Goal: Task Accomplishment & Management: Manage account settings

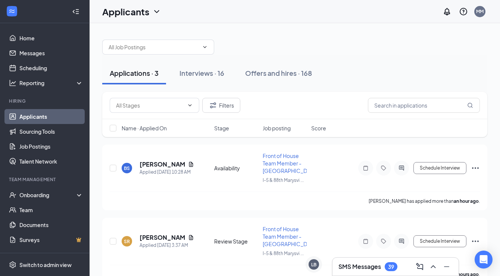
click at [381, 260] on div "SMS Messages 39" at bounding box center [395, 266] width 126 height 18
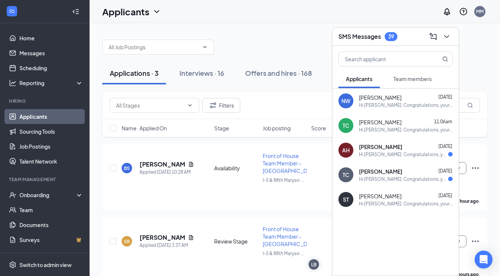
click at [420, 83] on button "Team members" at bounding box center [412, 78] width 53 height 19
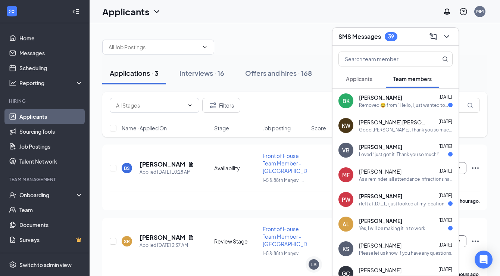
click at [414, 105] on div "Removed 😂 from “Hello, I just wanted to let you know that my principal has the …" at bounding box center [403, 105] width 89 height 6
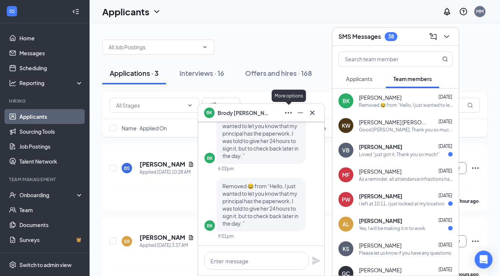
click at [289, 92] on div "More options" at bounding box center [289, 96] width 34 height 12
click at [284, 47] on div at bounding box center [294, 43] width 385 height 22
click at [304, 113] on icon "Minimize" at bounding box center [300, 112] width 9 height 9
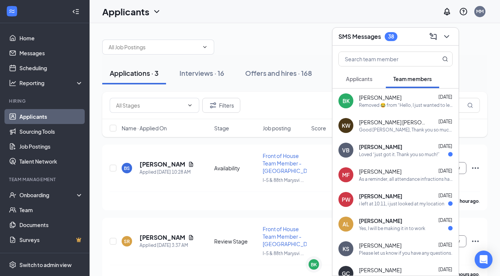
click at [395, 252] on div "Please let us know if you have any questions." at bounding box center [405, 253] width 93 height 6
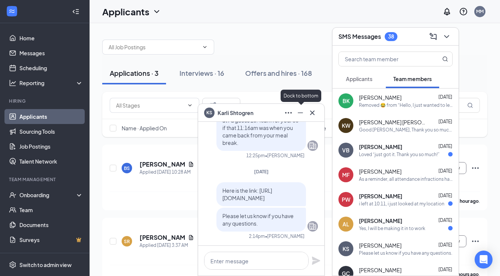
click at [300, 113] on icon "Minimize" at bounding box center [300, 112] width 9 height 9
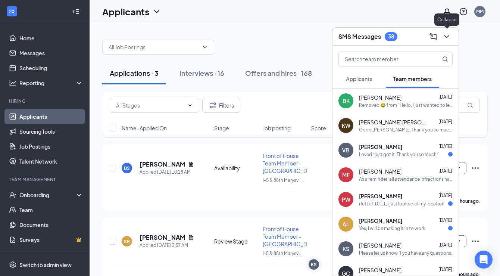
click at [447, 38] on icon "ChevronDown" at bounding box center [446, 36] width 9 height 9
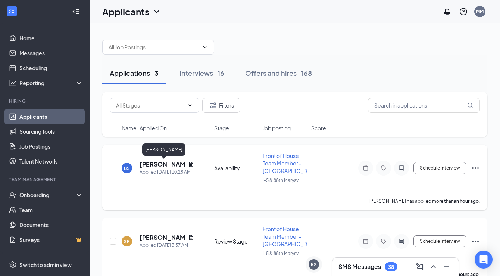
click at [146, 162] on h5 "[PERSON_NAME]" at bounding box center [163, 164] width 46 height 8
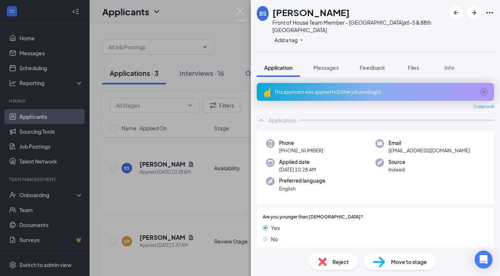
click at [332, 89] on div "This applicant also applied to 2 other job posting(s)" at bounding box center [375, 92] width 200 height 6
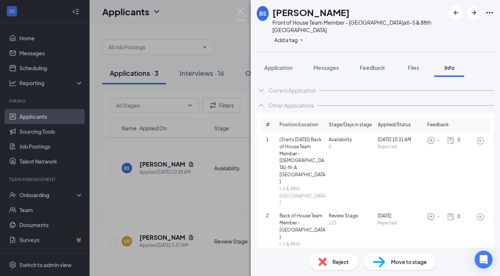
click at [345, 271] on div "Reject Move to stage" at bounding box center [375, 261] width 249 height 28
click at [338, 259] on span "Reject" at bounding box center [340, 261] width 16 height 8
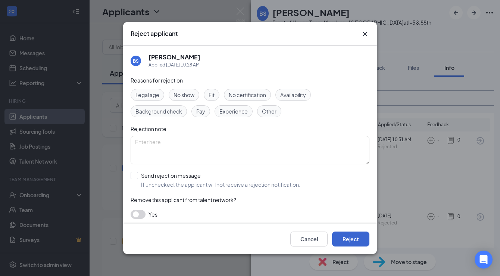
click at [344, 237] on button "Reject" at bounding box center [350, 238] width 37 height 15
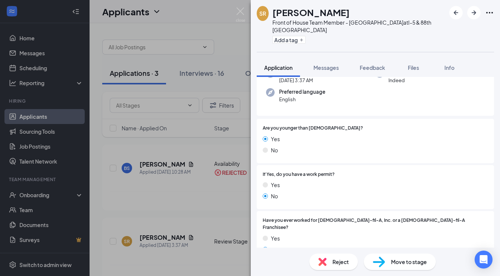
scroll to position [245, 0]
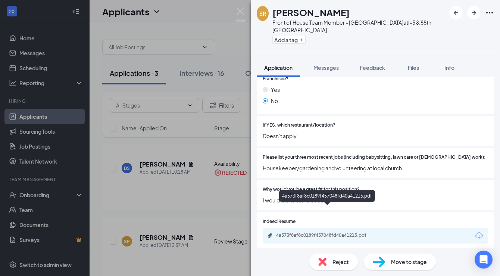
click at [328, 232] on div "4a573f8af8c0189f457048fd40a41215.pdf" at bounding box center [328, 235] width 104 height 6
click at [329, 259] on div "Reject" at bounding box center [333, 261] width 48 height 16
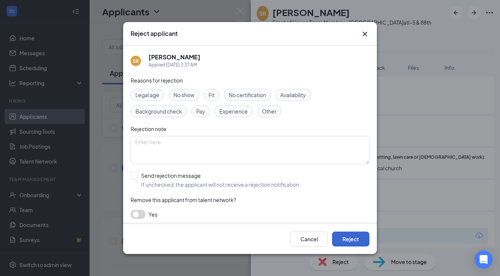
click at [347, 240] on button "Reject" at bounding box center [350, 238] width 37 height 15
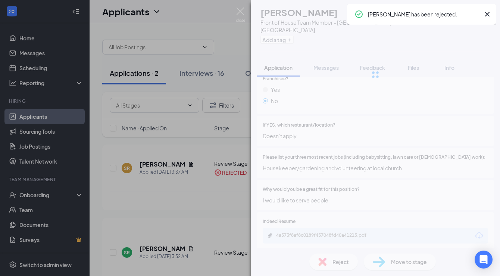
click at [229, 197] on div "SR [PERSON_NAME] Front of House Team Member - Marysville at I-5 & 88th Marysvil…" at bounding box center [250, 138] width 500 height 276
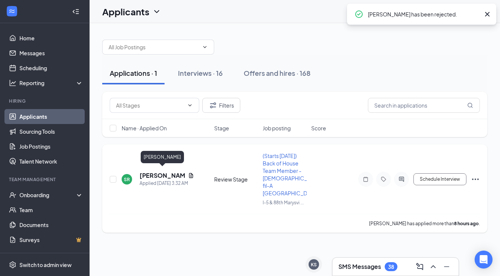
click at [155, 171] on h5 "[PERSON_NAME]" at bounding box center [163, 175] width 46 height 8
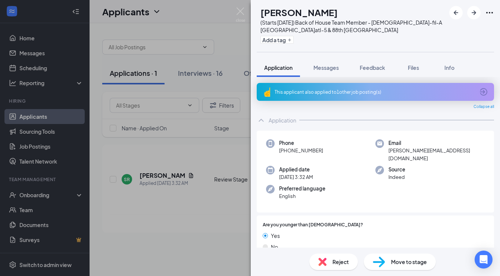
click at [344, 258] on span "Reject" at bounding box center [340, 261] width 16 height 8
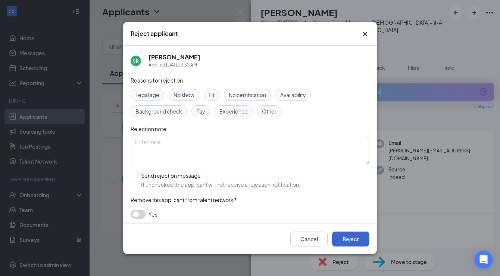
click at [356, 238] on button "Reject" at bounding box center [350, 238] width 37 height 15
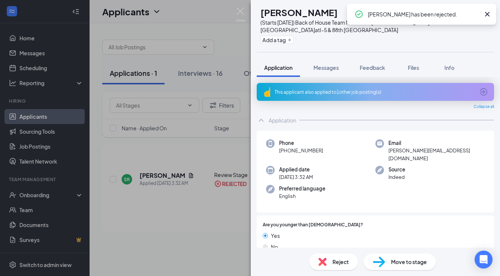
click at [244, 212] on div "SR [PERSON_NAME] (Starts [DATE]) Back of House Team Member - [DEMOGRAPHIC_DATA]…" at bounding box center [250, 138] width 500 height 276
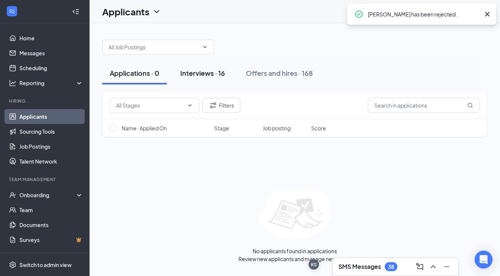
click at [207, 77] on div "Interviews · 16" at bounding box center [202, 72] width 45 height 9
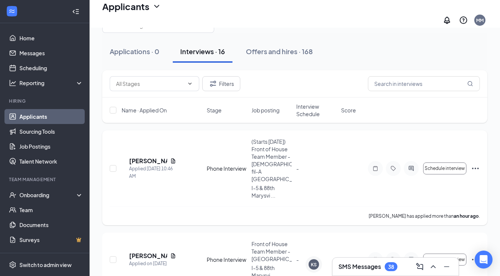
scroll to position [25, 0]
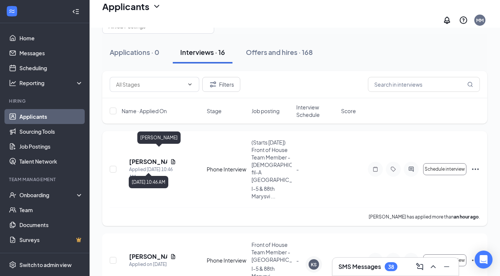
click at [161, 157] on h5 "[PERSON_NAME]" at bounding box center [148, 161] width 38 height 8
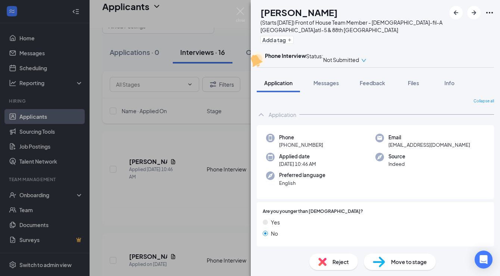
click at [306, 67] on div "Phone Interview" at bounding box center [285, 59] width 41 height 15
click at [209, 139] on div "AN [PERSON_NAME] (Starts [DATE]) Front of House Team Member - [DEMOGRAPHIC_DATA…" at bounding box center [250, 138] width 500 height 276
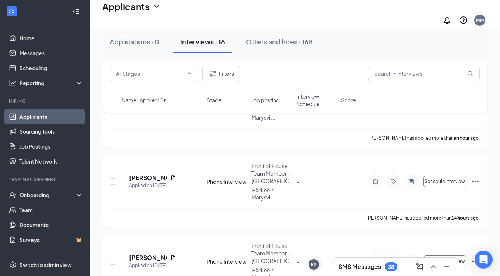
scroll to position [104, 0]
click at [165, 173] on h5 "[PERSON_NAME]" at bounding box center [148, 177] width 38 height 8
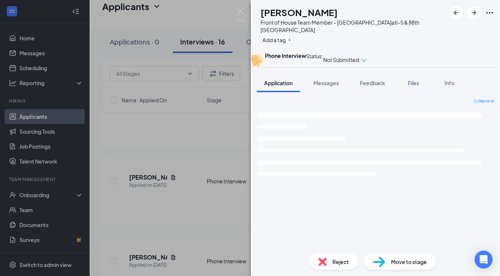
click at [236, 135] on div "BG [PERSON_NAME] Front of House Team Member - [GEOGRAPHIC_DATA] at I-5 & 88th M…" at bounding box center [250, 138] width 500 height 276
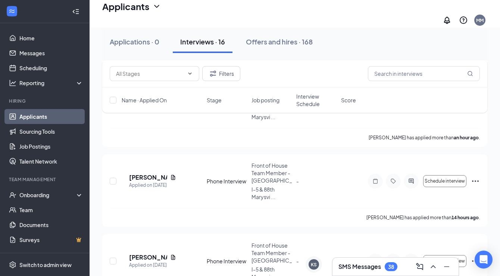
click at [213, 98] on span "Stage" at bounding box center [214, 99] width 15 height 7
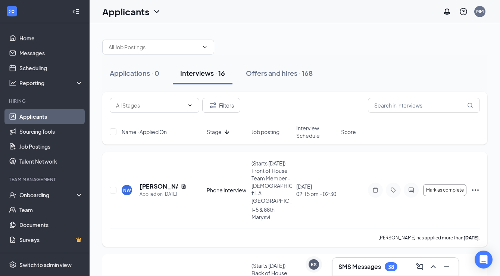
click at [221, 186] on div "Phone Interview" at bounding box center [227, 189] width 40 height 7
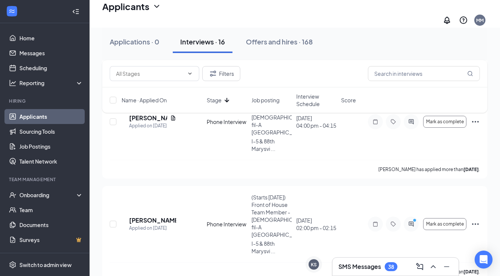
scroll to position [201, 0]
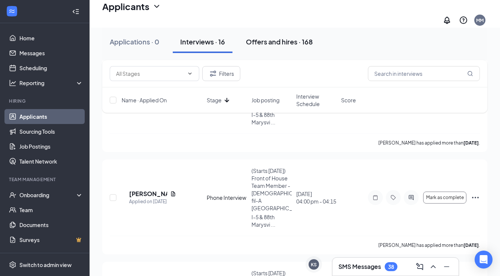
click at [285, 42] on div "Offers and hires · 168" at bounding box center [279, 41] width 67 height 9
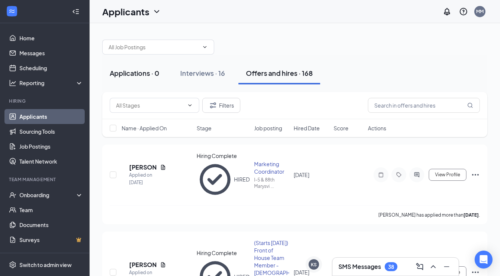
click at [137, 77] on div "Applications · 0" at bounding box center [135, 72] width 50 height 9
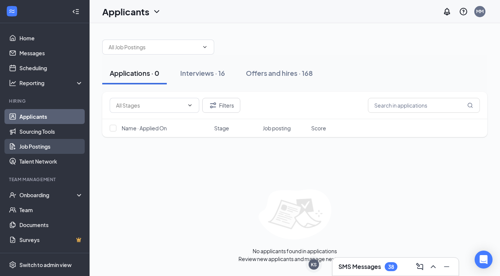
click at [52, 147] on link "Job Postings" at bounding box center [51, 146] width 64 height 15
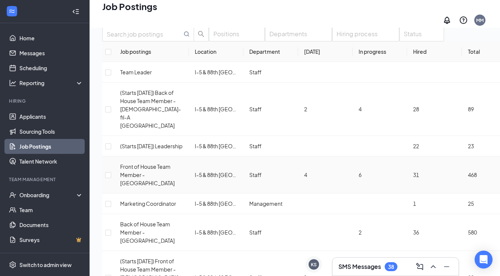
scroll to position [33, 0]
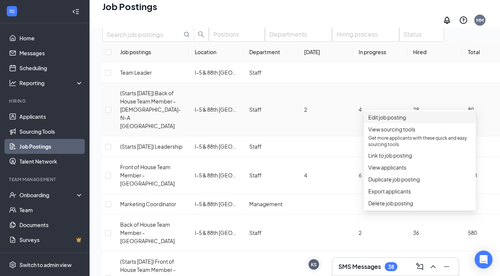
click at [428, 121] on span "Edit job posting" at bounding box center [419, 117] width 103 height 8
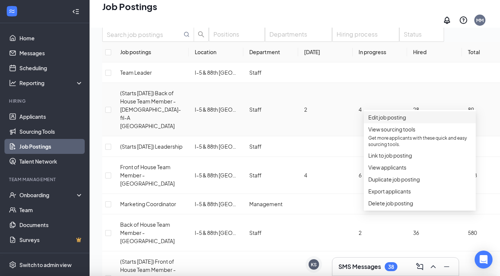
type input "(Starts [DATE]) Back of House Team Member - [DEMOGRAPHIC_DATA]-fil-A [GEOGRAPHI…"
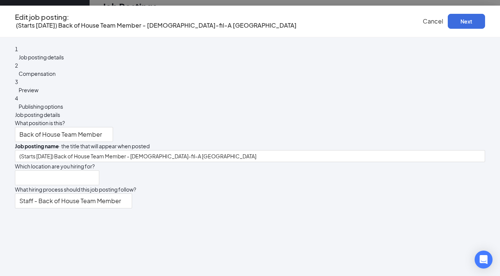
type input "I-5 & 88th [GEOGRAPHIC_DATA]"
click at [56, 77] on span "Compensation" at bounding box center [37, 73] width 37 height 7
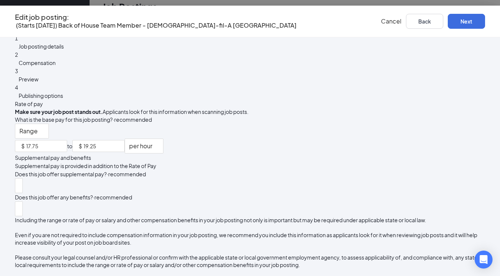
scroll to position [33, 0]
click at [21, 203] on div at bounding box center [19, 209] width 4 height 12
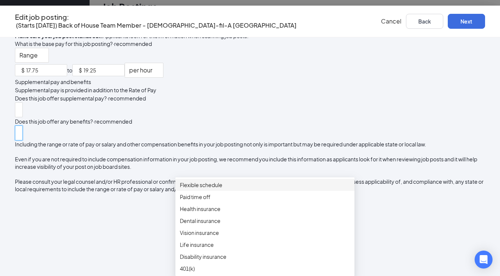
click at [222, 181] on span "Flexible schedule" at bounding box center [201, 185] width 43 height 8
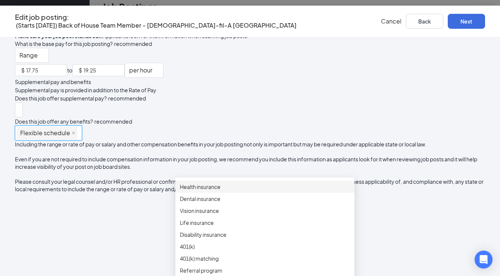
scroll to position [34, 0]
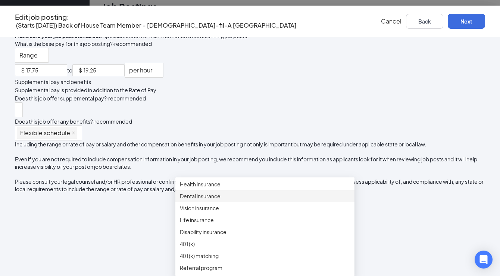
click at [167, 166] on div "Rate of pay Make sure your job post stands out. Applicants look for this inform…" at bounding box center [250, 108] width 470 height 169
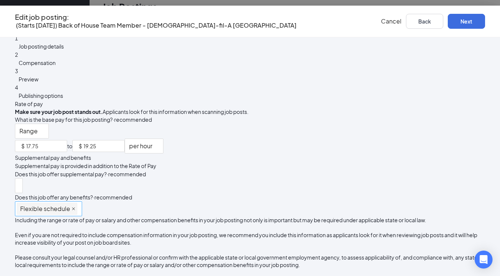
click at [75, 207] on icon "close" at bounding box center [74, 209] width 4 height 4
click at [38, 82] on span "Preview" at bounding box center [29, 79] width 20 height 7
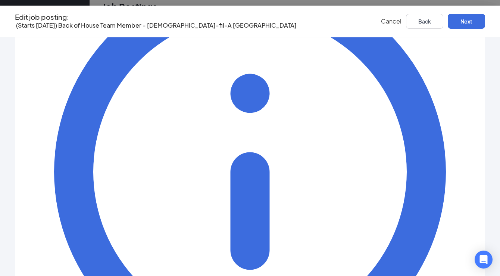
scroll to position [254, 0]
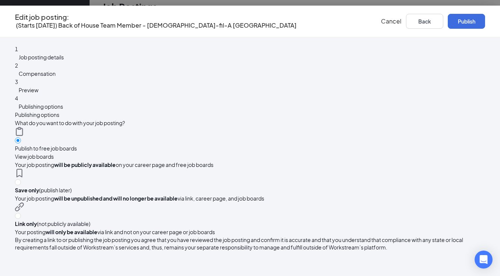
scroll to position [25, 0]
click at [87, 78] on div "2 Compensation" at bounding box center [250, 69] width 470 height 16
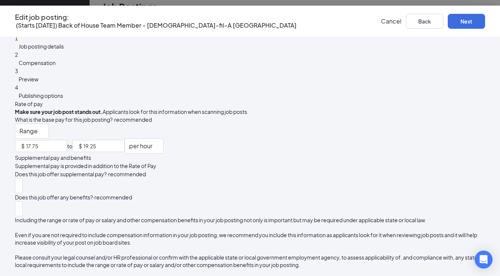
click at [64, 50] on span "Job posting details" at bounding box center [41, 46] width 45 height 7
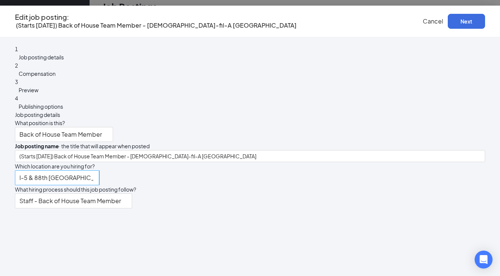
scroll to position [33, 0]
click at [426, 21] on span "Cancel" at bounding box center [433, 21] width 21 height 8
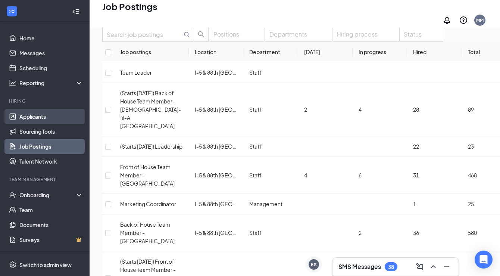
click at [38, 119] on link "Applicants" at bounding box center [51, 116] width 64 height 15
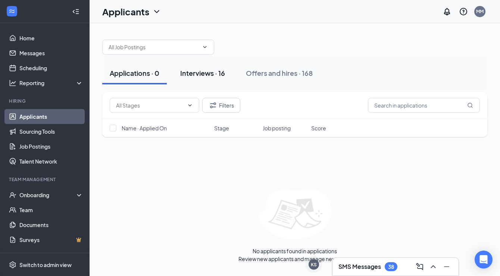
click at [215, 75] on div "Interviews · 16" at bounding box center [202, 72] width 45 height 9
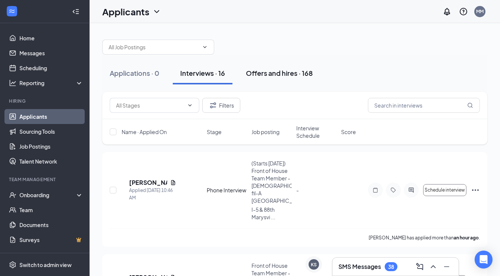
click at [292, 75] on div "Offers and hires · 168" at bounding box center [279, 72] width 67 height 9
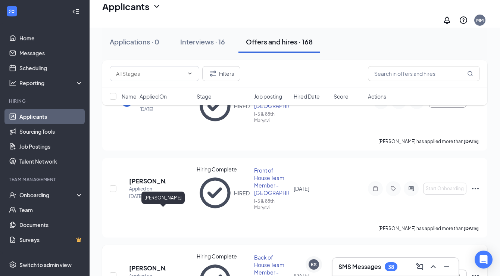
scroll to position [754, 0]
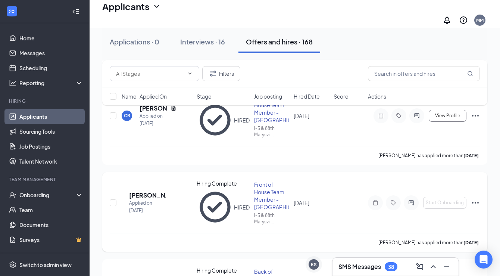
click at [479, 198] on icon "Ellipses" at bounding box center [475, 202] width 9 height 9
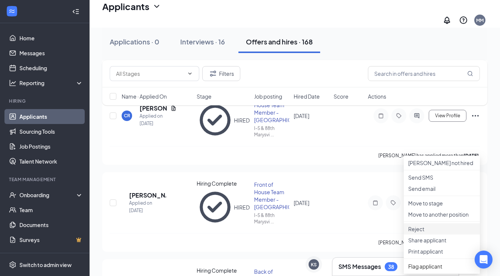
click at [421, 232] on p "Reject" at bounding box center [441, 228] width 67 height 7
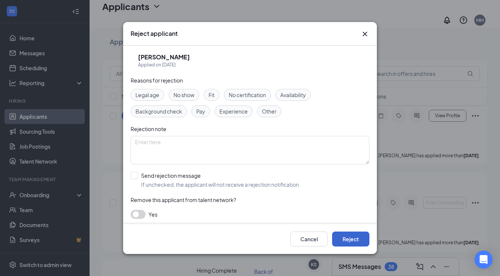
click at [347, 239] on button "Reject" at bounding box center [350, 238] width 37 height 15
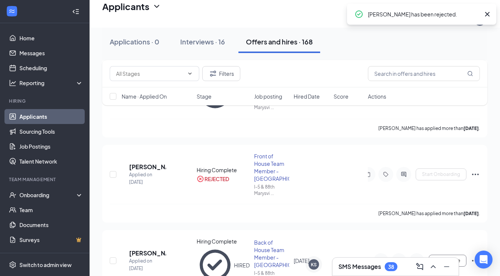
scroll to position [903, 0]
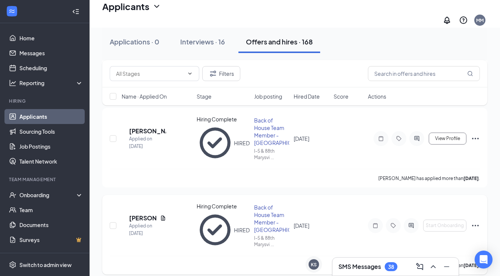
click at [475, 221] on icon "Ellipses" at bounding box center [475, 225] width 9 height 9
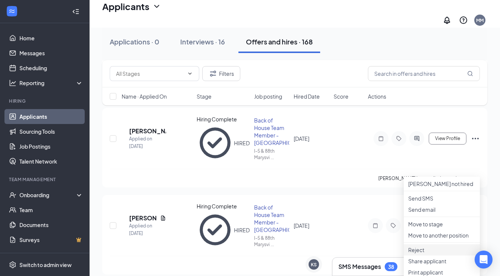
click at [420, 255] on li "Reject" at bounding box center [442, 249] width 76 height 11
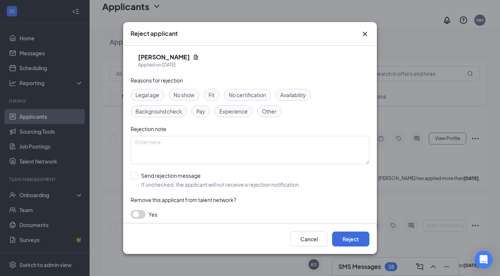
click at [139, 211] on button "button" at bounding box center [138, 214] width 15 height 9
click at [353, 242] on button "Reject" at bounding box center [350, 238] width 37 height 15
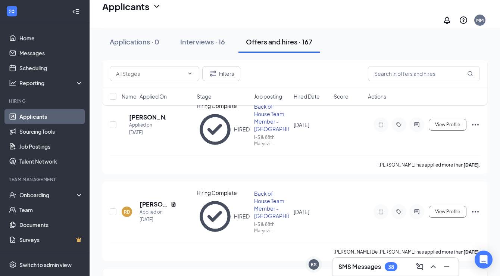
scroll to position [2129, 0]
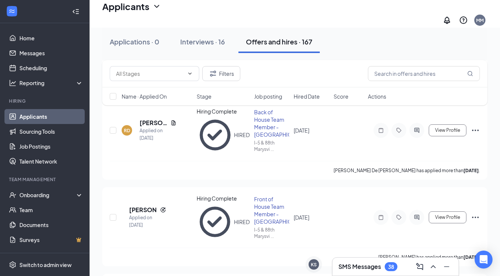
click at [381, 267] on h3 "SMS Messages" at bounding box center [359, 266] width 43 height 8
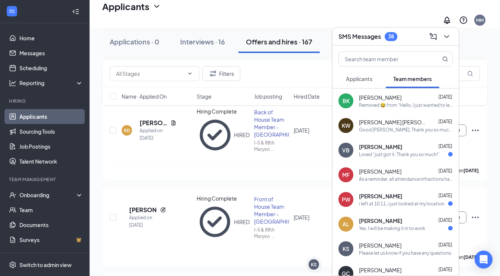
click at [382, 138] on div "VB [PERSON_NAME] [DATE] Loved “just got it. Thank you so much!”" at bounding box center [395, 150] width 126 height 25
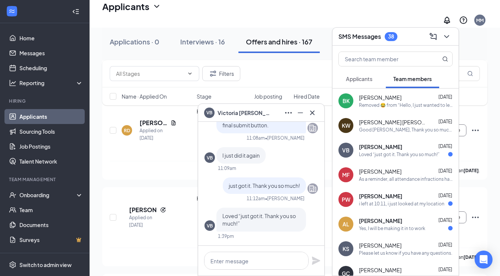
click at [380, 126] on div "Good [PERSON_NAME], Thank you so much for returning uniform! We have sent you a…" at bounding box center [406, 129] width 94 height 6
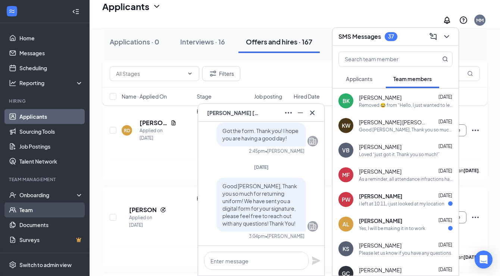
click at [39, 212] on link "Team" at bounding box center [51, 209] width 64 height 15
